Goal: Check status: Check status

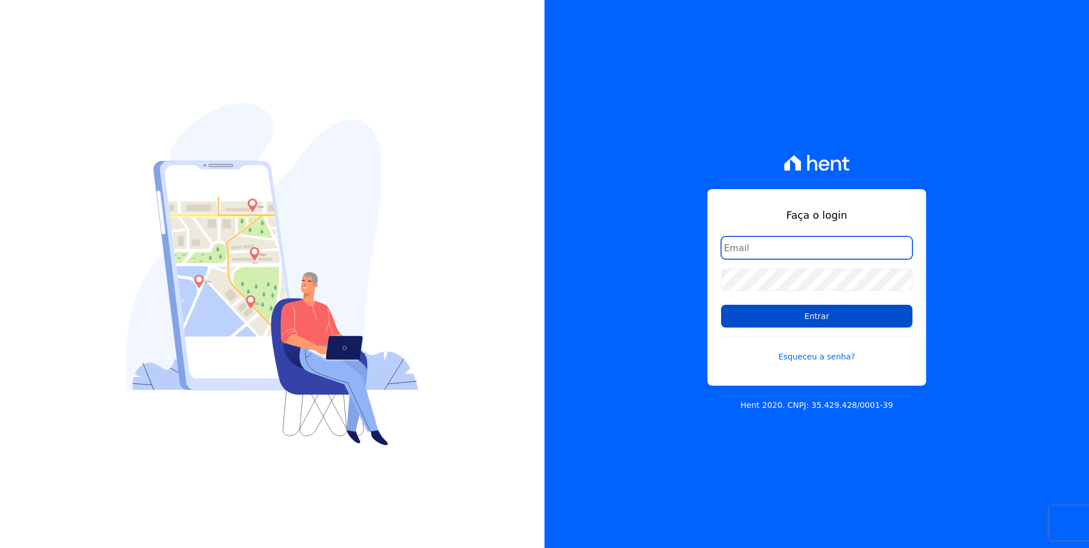
type input "[EMAIL_ADDRESS][DOMAIN_NAME]"
click at [860, 313] on input "Entrar" at bounding box center [816, 316] width 191 height 23
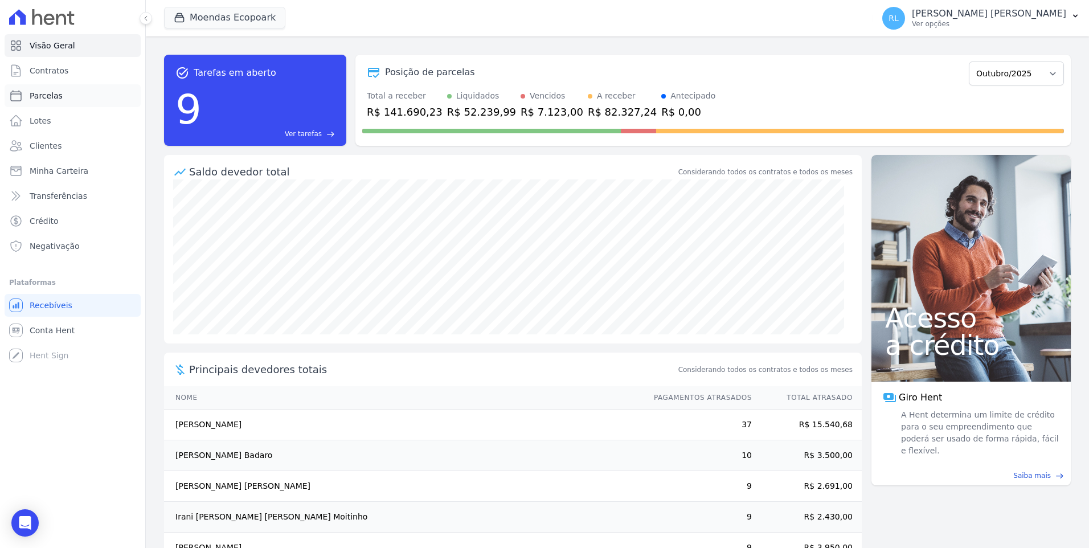
click at [46, 95] on span "Parcelas" at bounding box center [46, 95] width 33 height 11
select select
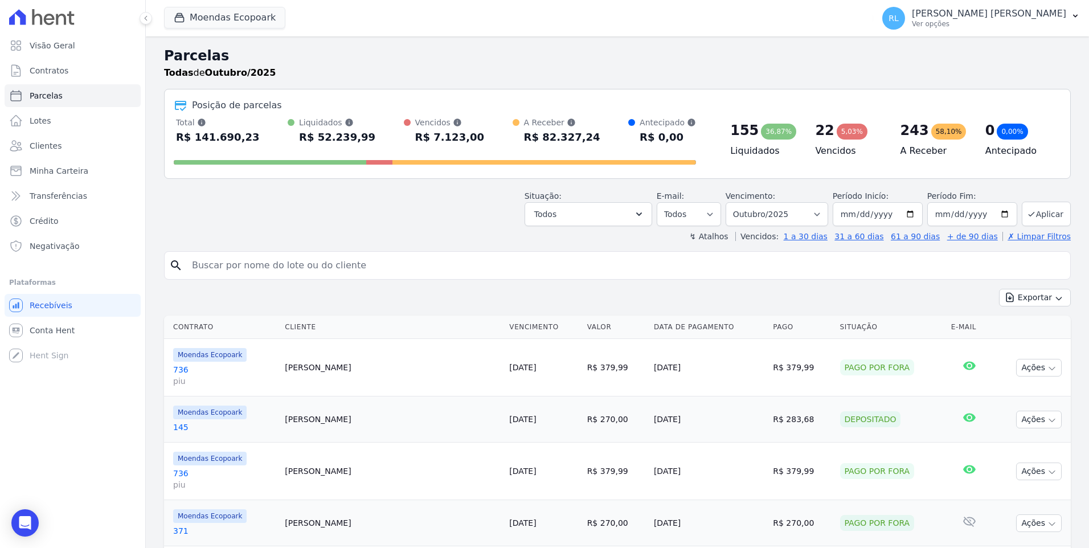
click at [280, 260] on input "search" at bounding box center [625, 265] width 881 height 23
type input "571"
select select
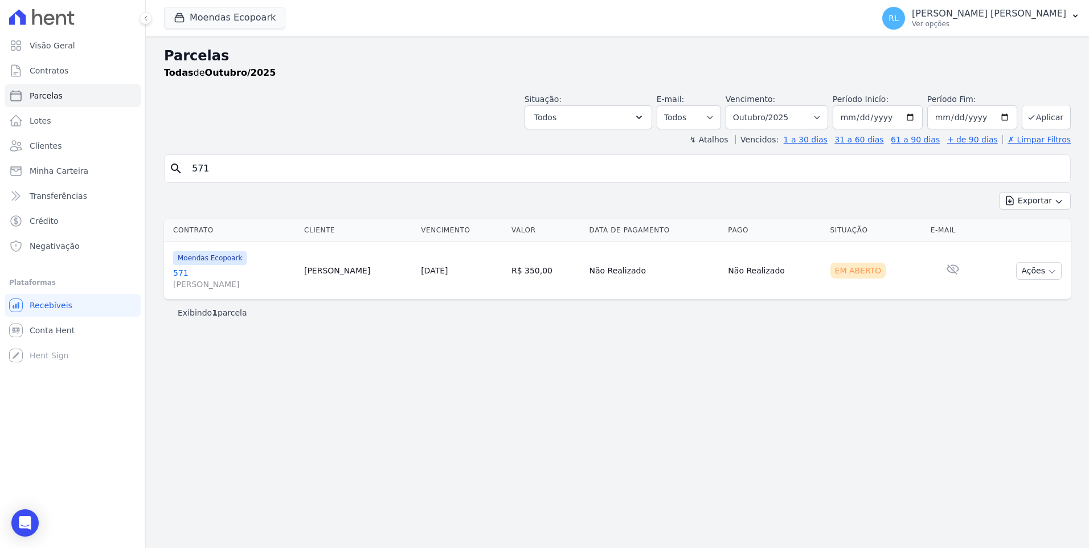
click at [224, 172] on input "571" at bounding box center [625, 168] width 881 height 23
type input "572"
select select
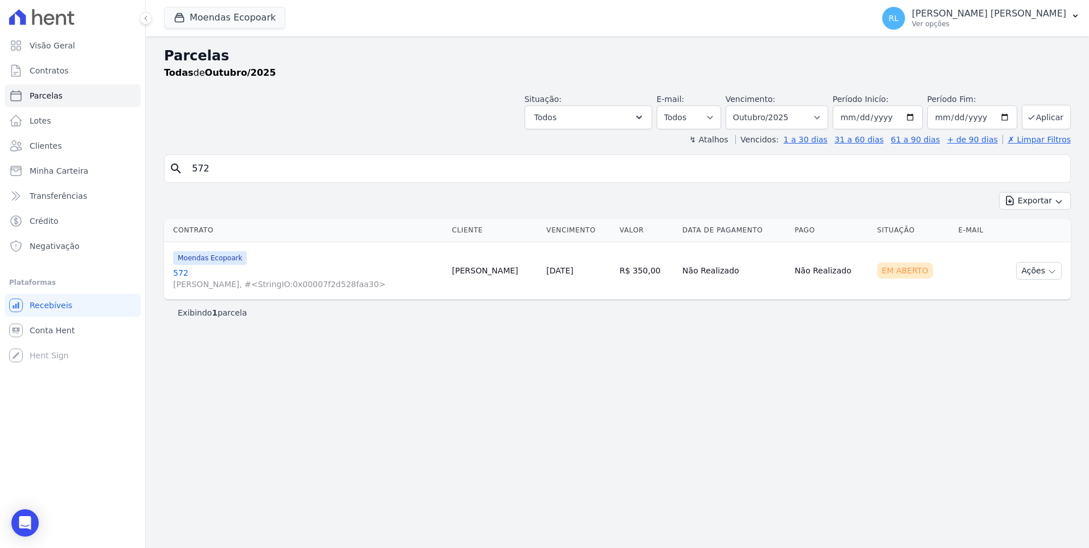
click at [181, 275] on link "572 ELIANE, #<StringIO:0x00007f2d528faa30>" at bounding box center [308, 278] width 270 height 23
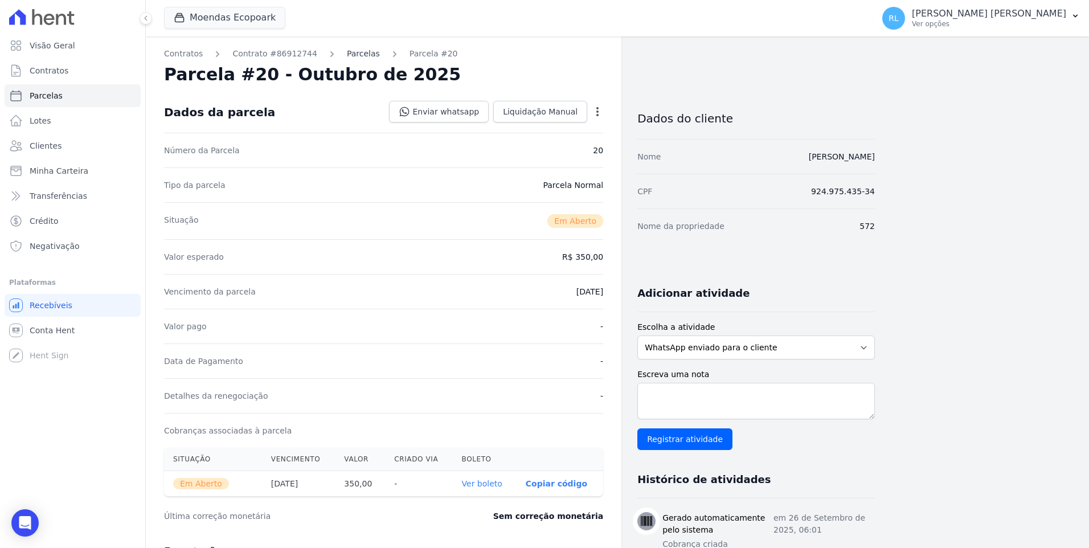
click at [349, 48] on link "Parcelas" at bounding box center [363, 54] width 33 height 12
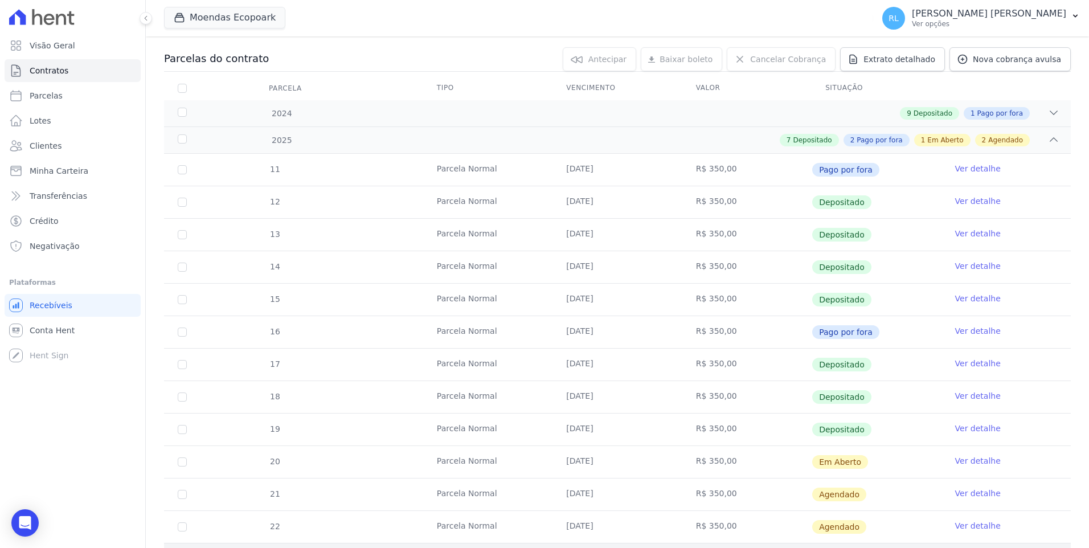
scroll to position [285, 0]
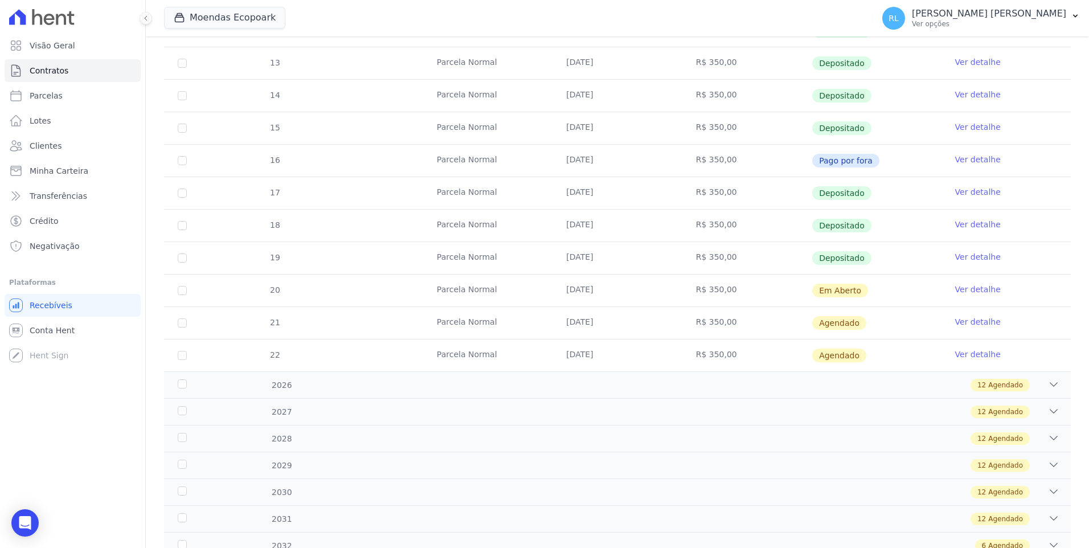
click at [956, 289] on link "Ver detalhe" at bounding box center [979, 289] width 46 height 11
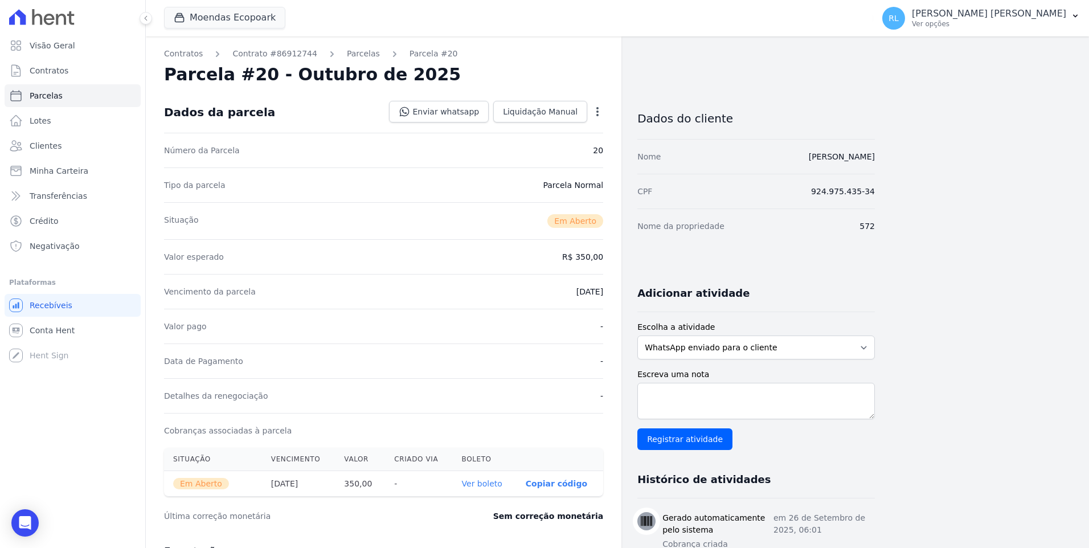
click at [487, 484] on link "Ver boleto" at bounding box center [482, 483] width 40 height 9
click at [71, 175] on span "Minha Carteira" at bounding box center [59, 170] width 59 height 11
click at [72, 194] on span "Transferências" at bounding box center [59, 195] width 58 height 11
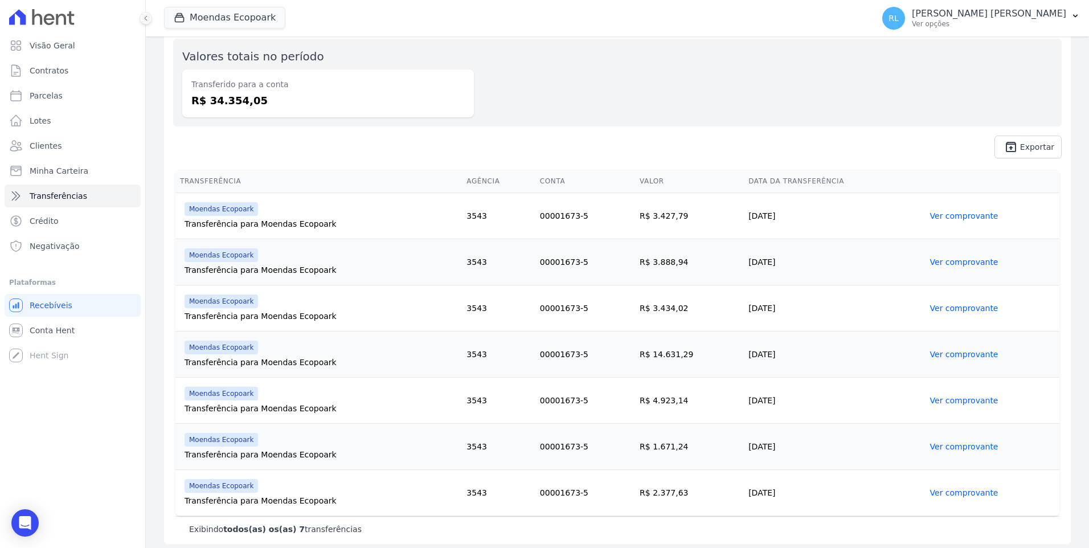
scroll to position [111, 0]
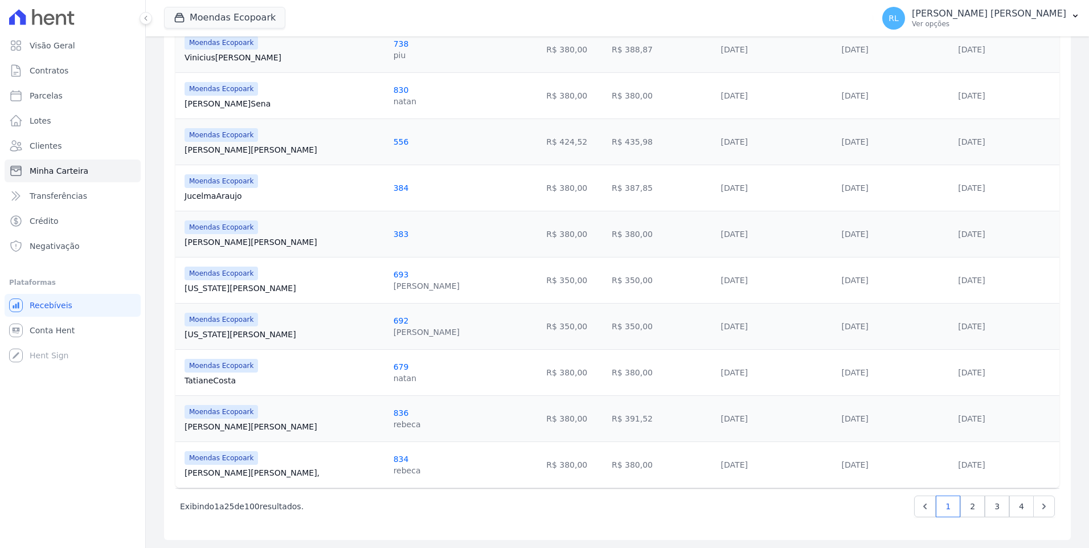
scroll to position [980, 0]
click at [66, 199] on span "Transferências" at bounding box center [59, 195] width 58 height 11
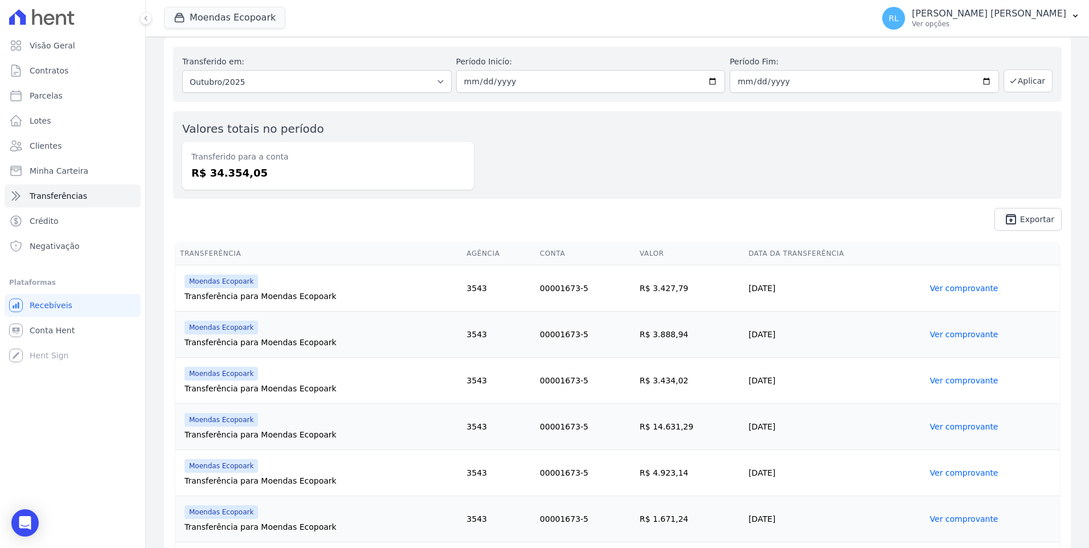
scroll to position [111, 0]
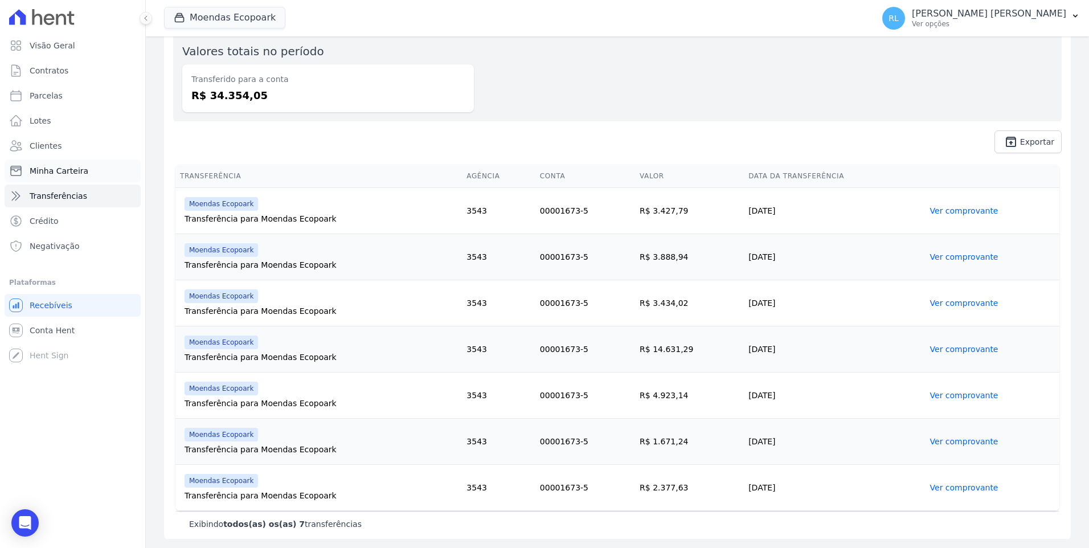
click at [77, 173] on span "Minha Carteira" at bounding box center [59, 170] width 59 height 11
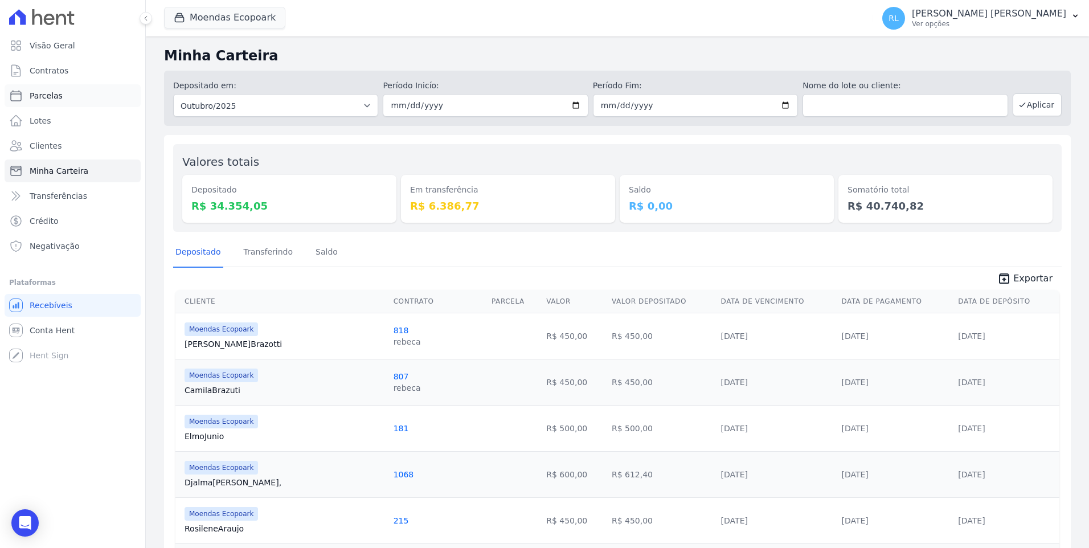
click at [70, 89] on link "Parcelas" at bounding box center [73, 95] width 136 height 23
select select
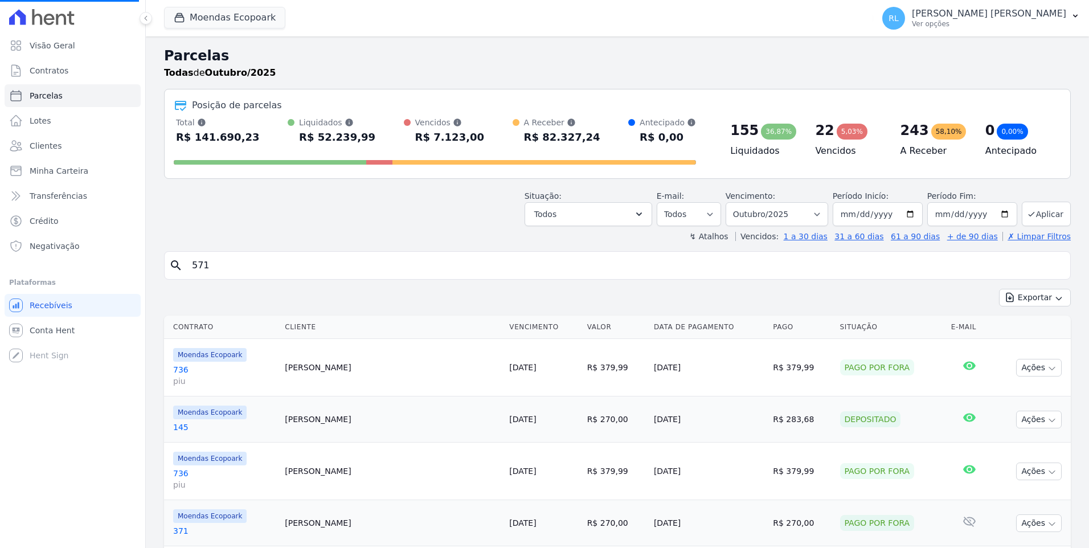
select select
click at [215, 273] on input "search" at bounding box center [625, 265] width 881 height 23
type input "isaque"
select select
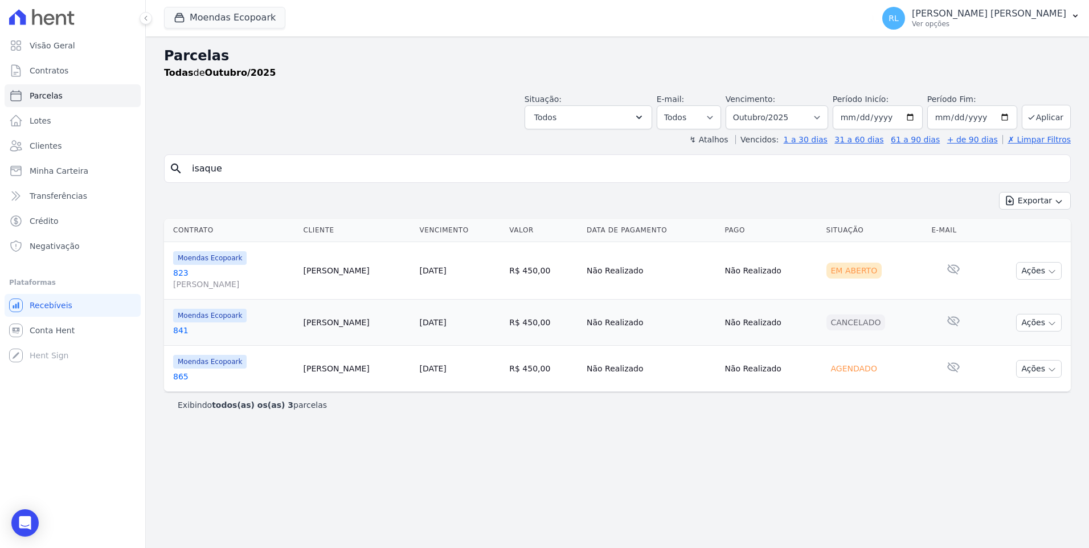
click at [183, 268] on link "823 daniel" at bounding box center [233, 278] width 121 height 23
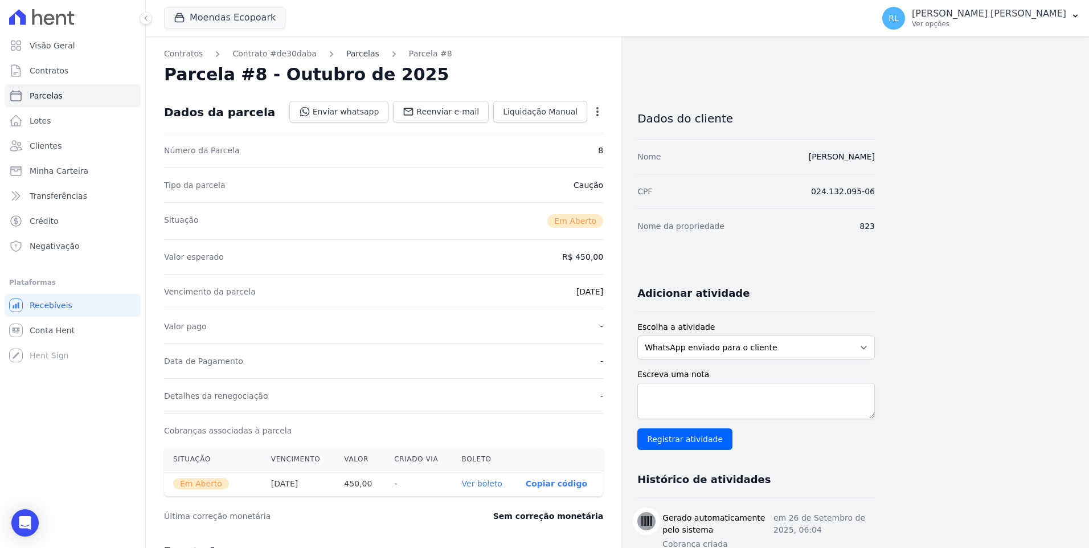
click at [348, 54] on link "Parcelas" at bounding box center [362, 54] width 33 height 12
select select
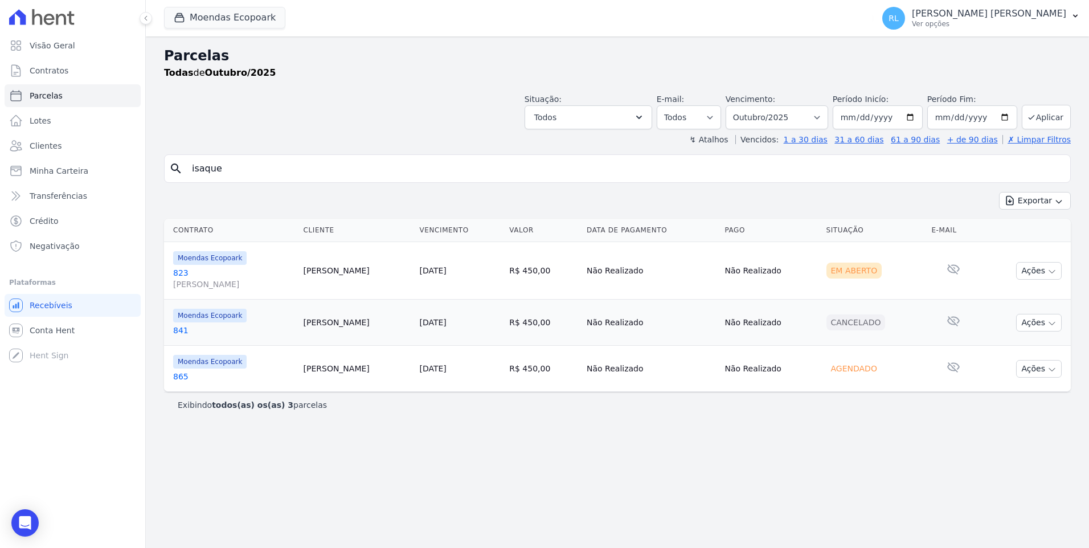
click at [179, 372] on link "865" at bounding box center [233, 376] width 121 height 11
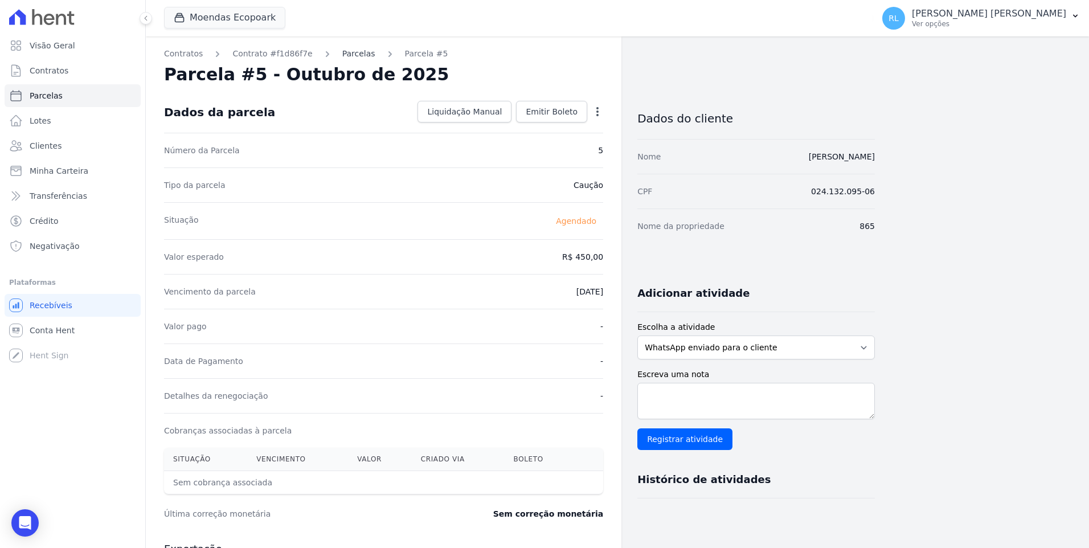
click at [345, 51] on link "Parcelas" at bounding box center [358, 54] width 33 height 12
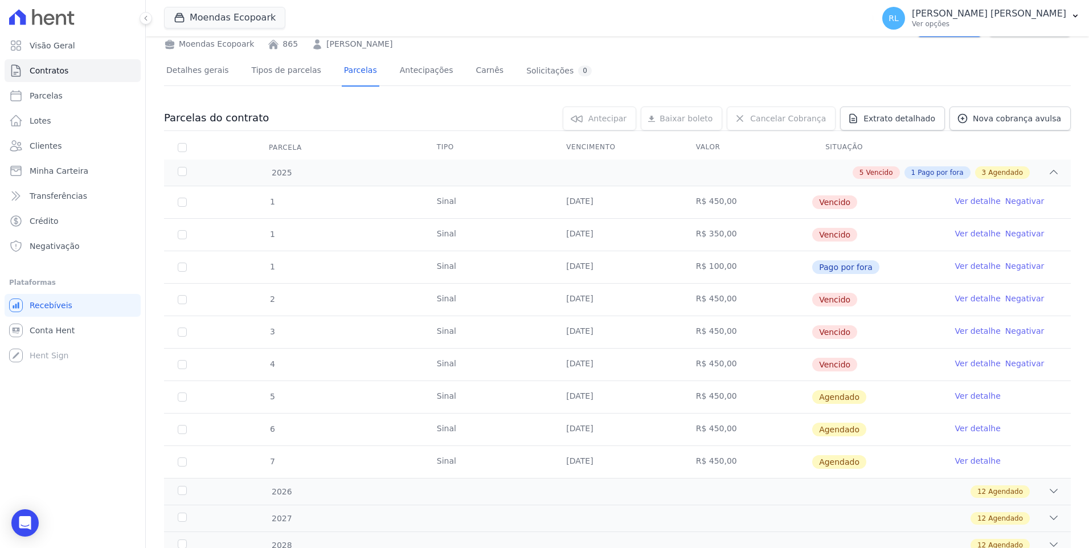
scroll to position [57, 0]
